Goal: Information Seeking & Learning: Learn about a topic

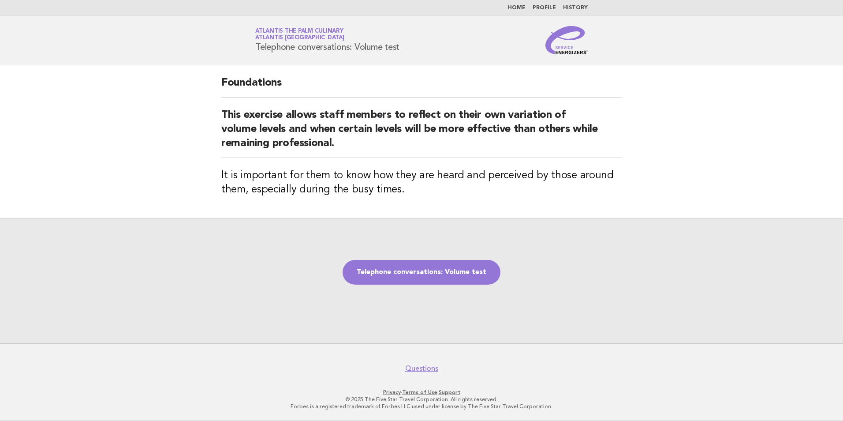
click at [734, 251] on div "Telephone conversations: Volume test" at bounding box center [421, 280] width 843 height 125
click at [391, 276] on link "Telephone conversations: Volume test" at bounding box center [422, 272] width 158 height 25
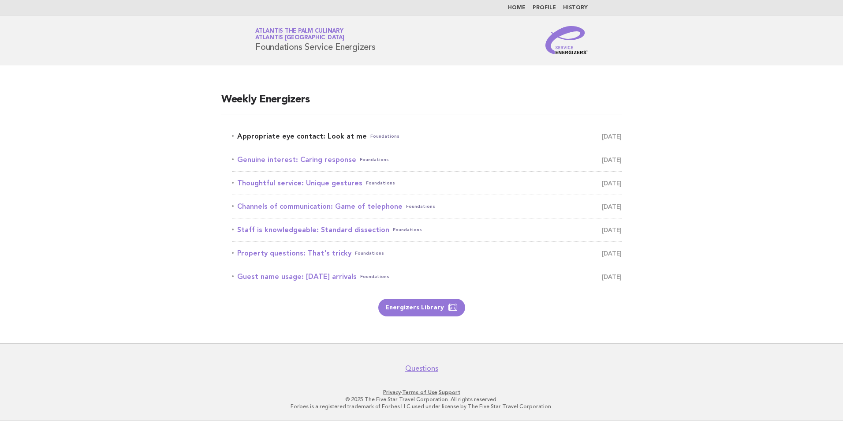
click at [317, 134] on link "Appropriate eye contact: Look at me Foundations [DATE]" at bounding box center [427, 136] width 390 height 12
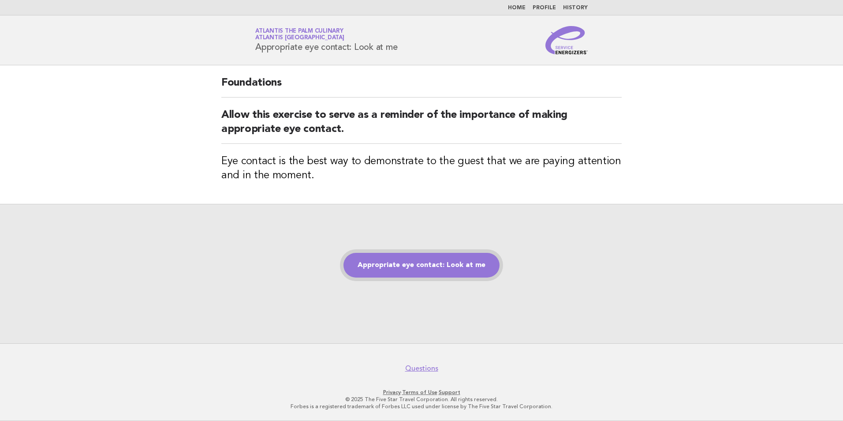
click at [410, 264] on link "Appropriate eye contact: Look at me" at bounding box center [421, 265] width 156 height 25
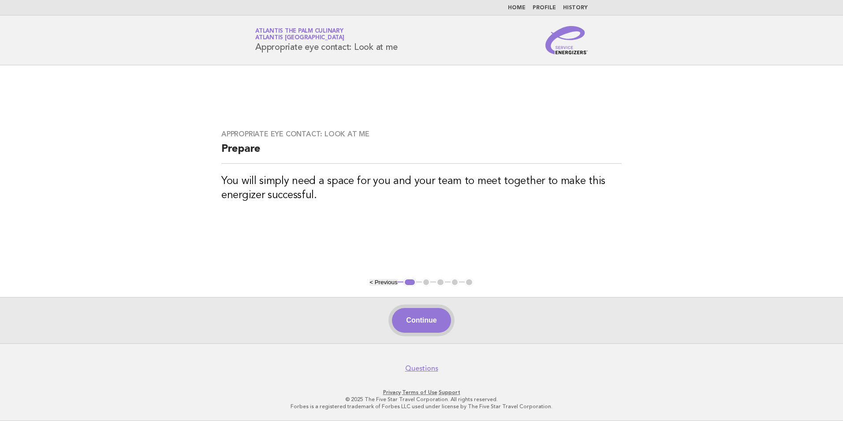
click at [405, 317] on button "Continue" at bounding box center [421, 320] width 59 height 25
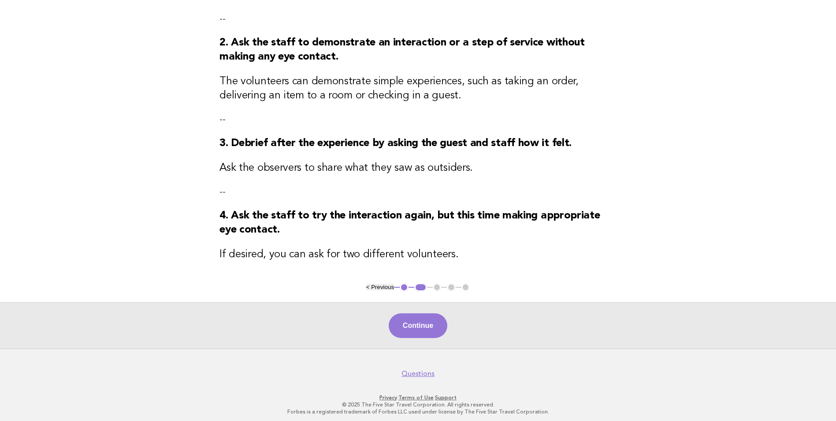
scroll to position [154, 0]
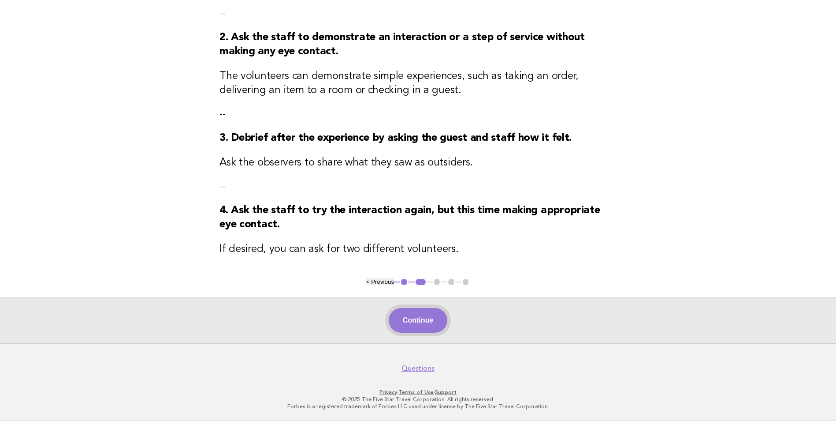
click at [414, 328] on button "Continue" at bounding box center [418, 320] width 59 height 25
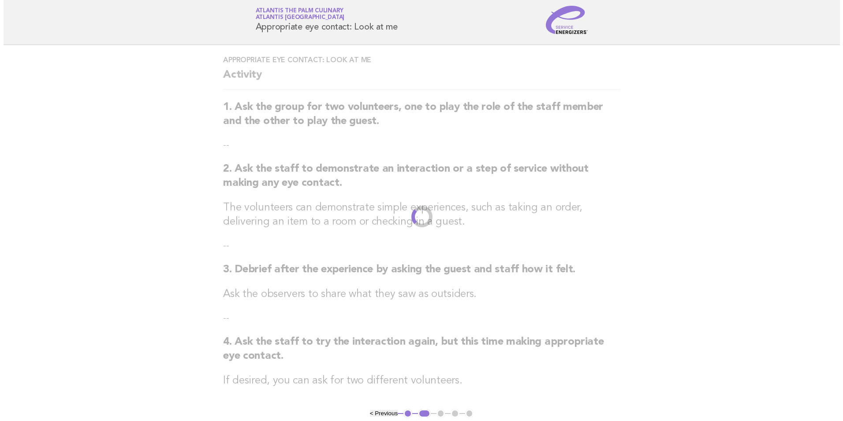
scroll to position [0, 0]
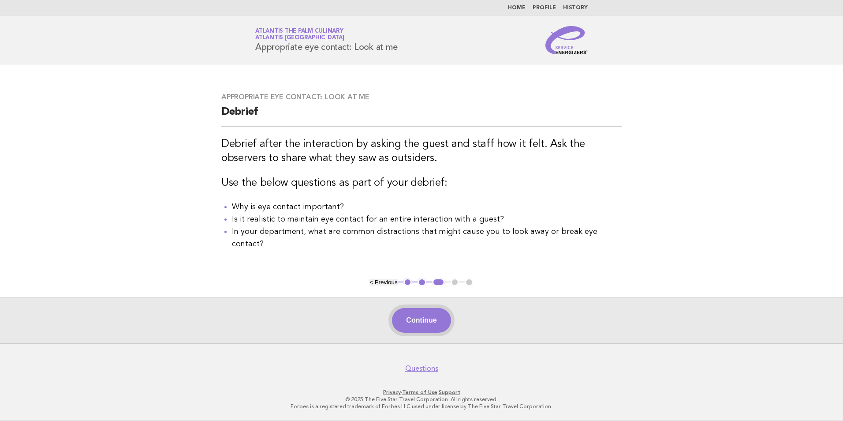
click at [411, 318] on button "Continue" at bounding box center [421, 320] width 59 height 25
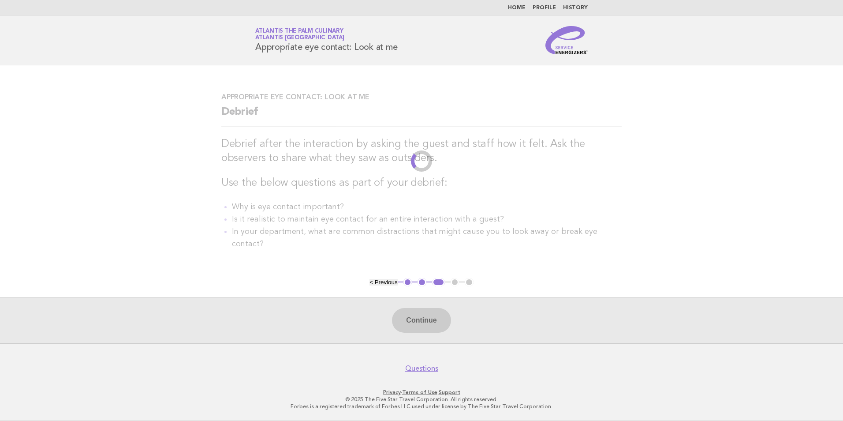
drag, startPoint x: 411, startPoint y: 318, endPoint x: 287, endPoint y: 347, distance: 127.3
click at [287, 347] on footer "Questions Privacy · Terms of Use · Support © 2025 The Five Star Travel Corporat…" at bounding box center [421, 382] width 843 height 78
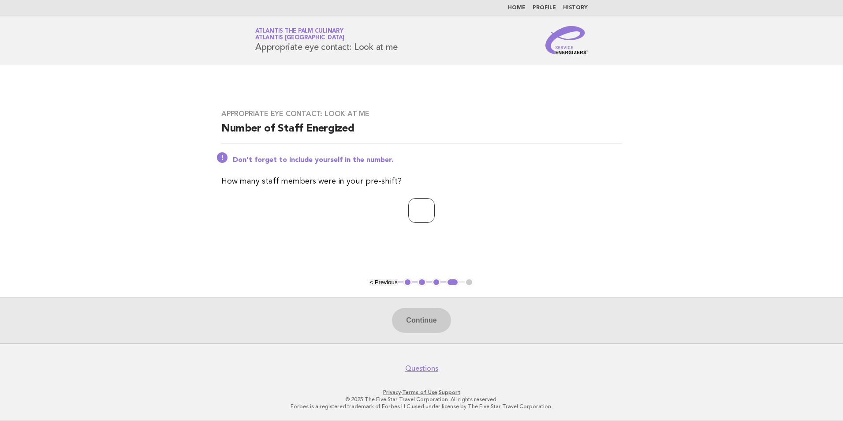
click at [435, 220] on input "number" at bounding box center [421, 210] width 26 height 25
type input "**"
click at [405, 316] on button "Continue" at bounding box center [421, 320] width 59 height 25
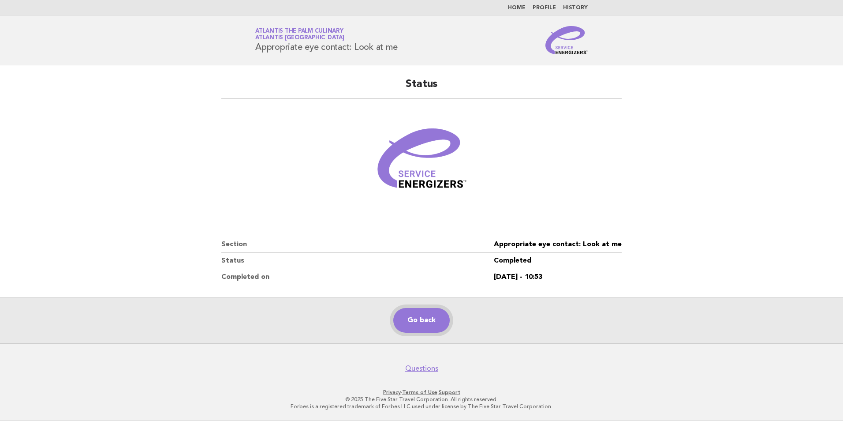
click at [415, 317] on link "Go back" at bounding box center [421, 320] width 56 height 25
